Goal: Transaction & Acquisition: Purchase product/service

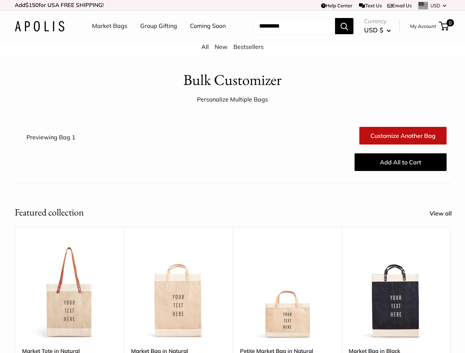
click at [232, 174] on div "Add All to Cart" at bounding box center [268, 162] width 363 height 24
click at [232, 5] on td "Help Center Text Us Email Us *** *** *** *** *** *** *** *** *** *** *** USD US…" at bounding box center [320, 5] width 257 height 10
click at [232, 38] on nav "Market Bags Group Gifting Coming Soon" at bounding box center [165, 26] width 176 height 24
click at [156, 38] on ul "Market Bags Group Gifting Coming Soon" at bounding box center [165, 26] width 146 height 24
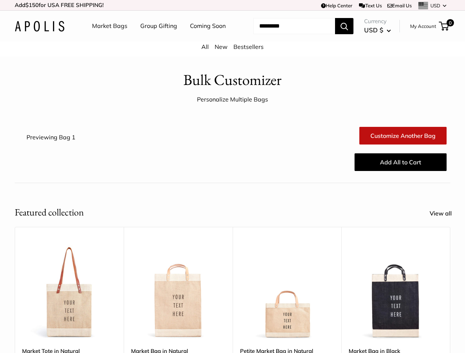
click at [285, 34] on input "Search..." at bounding box center [294, 26] width 82 height 16
click at [232, 284] on div "Upgrade: Next Day Fulfillment Customizable Text Sturdy & Spill Resistant Best S…" at bounding box center [286, 342] width 109 height 231
click at [232, 294] on div "Upgrade: Next Day Fulfillment Customizable Text Sturdy & Spill Resistant Best S…" at bounding box center [286, 342] width 109 height 231
